Goal: Information Seeking & Learning: Check status

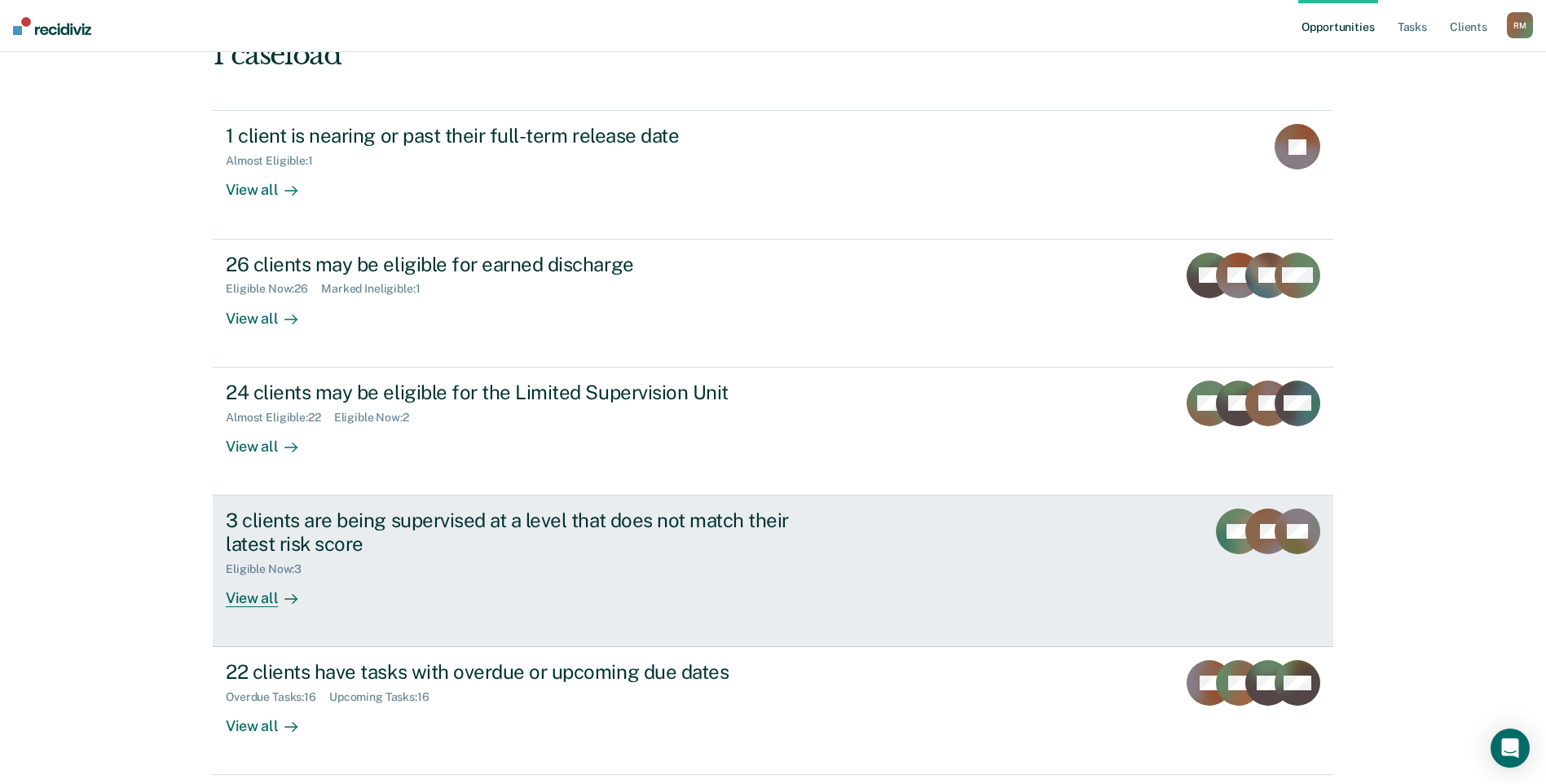
scroll to position [163, 0]
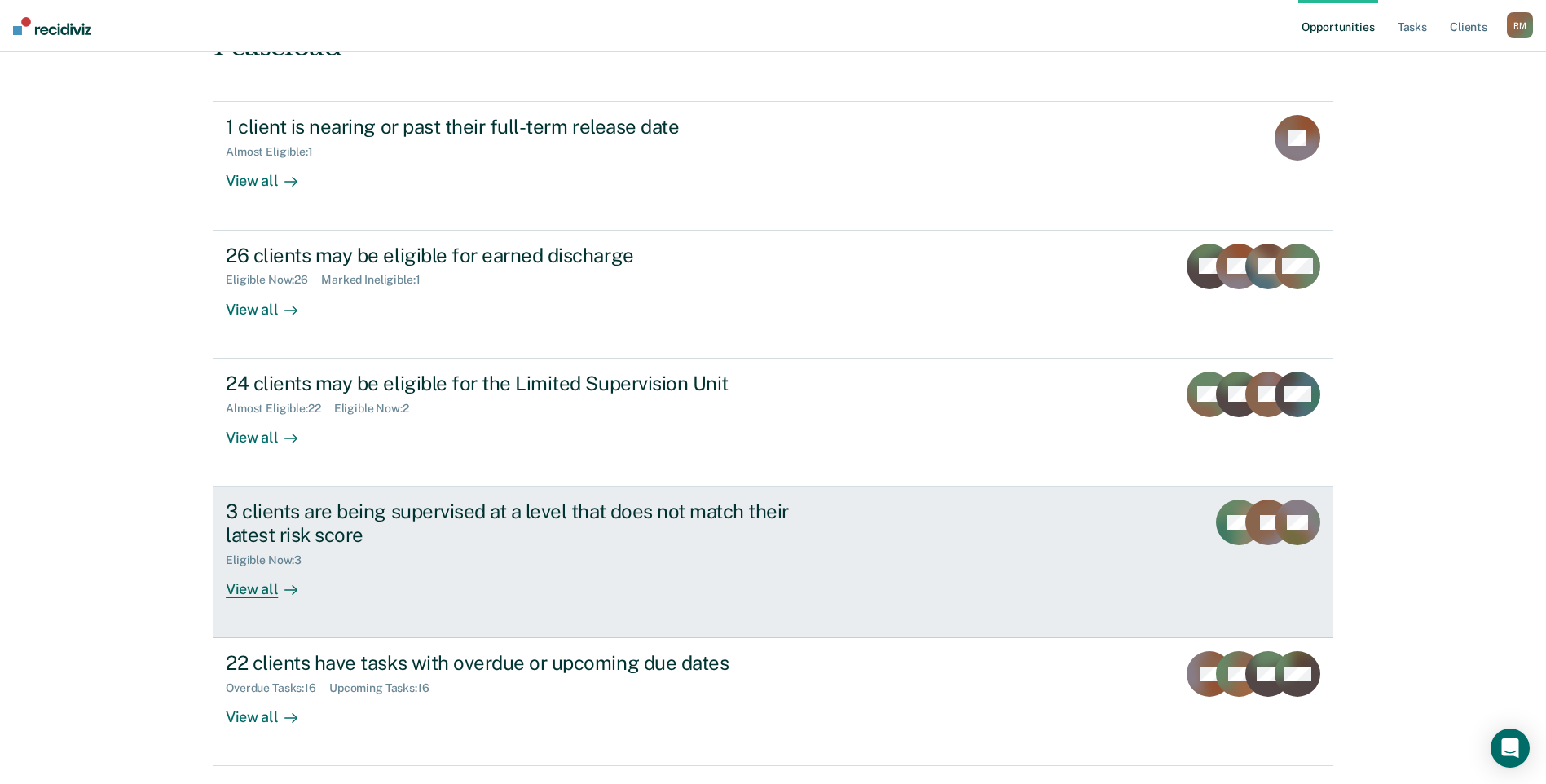
click at [310, 499] on div "3 clients are being supervised at a level that does not match their latest risk…" at bounding box center [512, 522] width 572 height 47
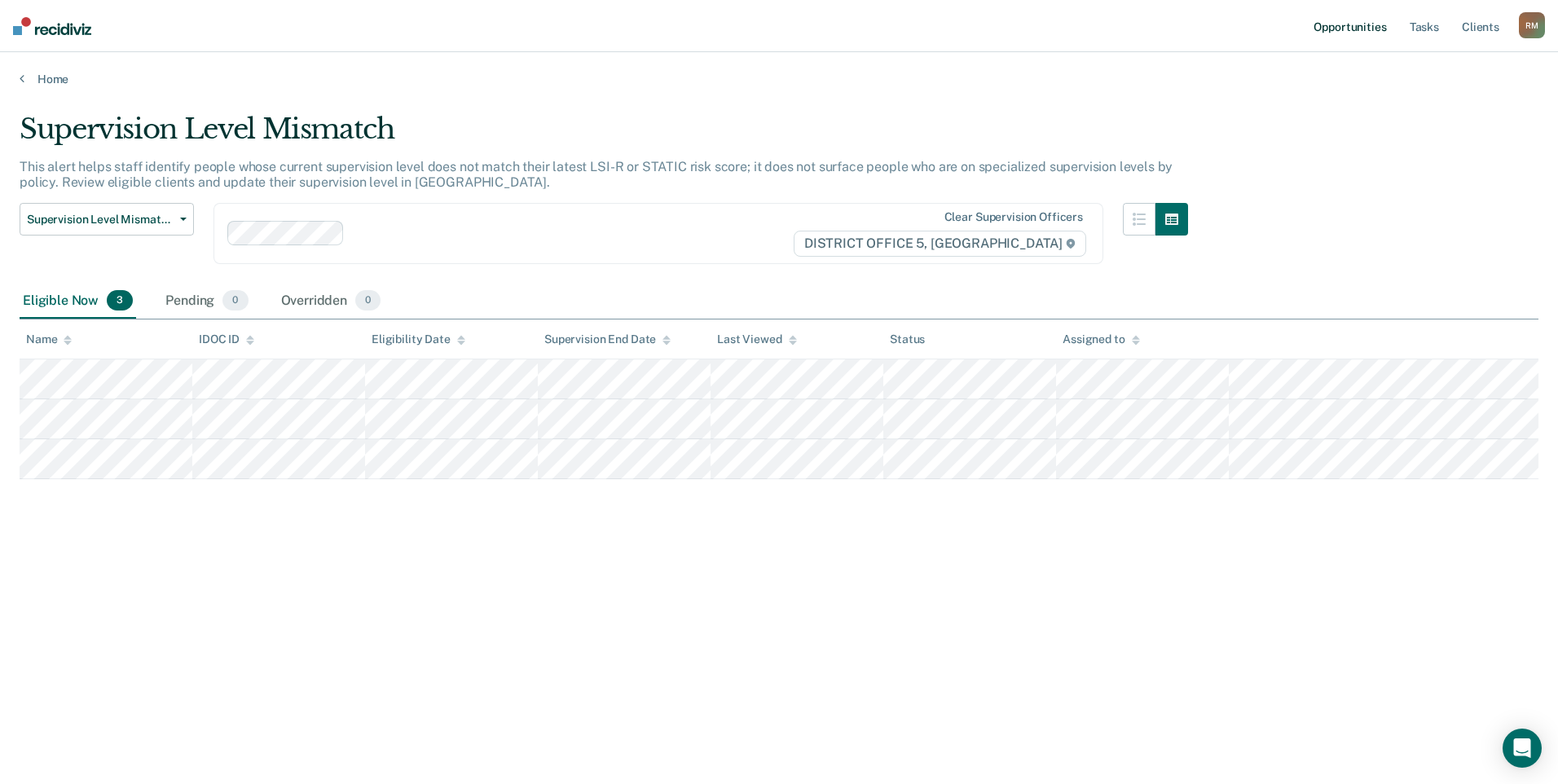
click at [1348, 23] on link "Opportunities" at bounding box center [1350, 26] width 79 height 53
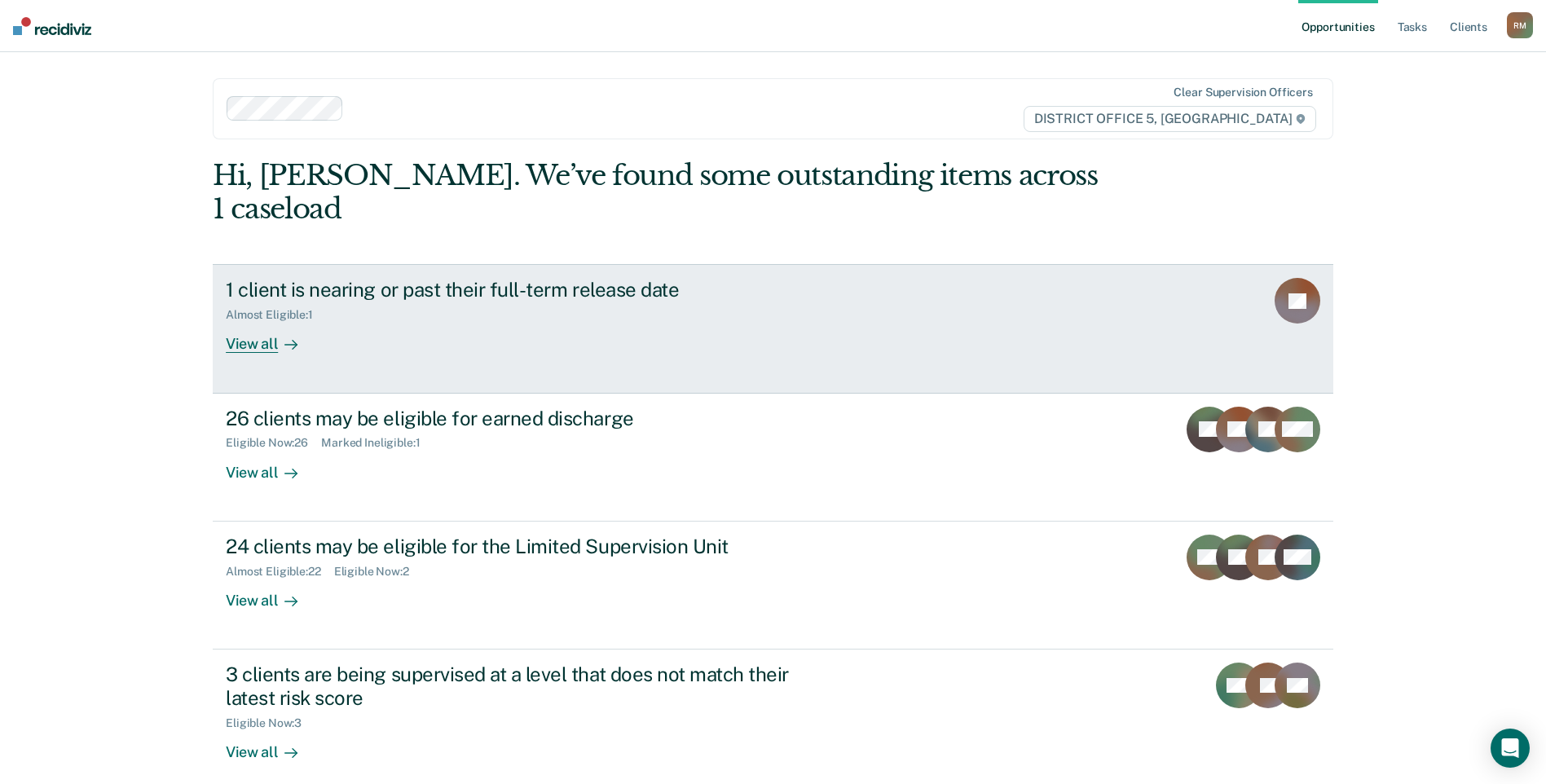
click at [474, 278] on div "1 client is nearing or past their full-term release date" at bounding box center [512, 290] width 572 height 24
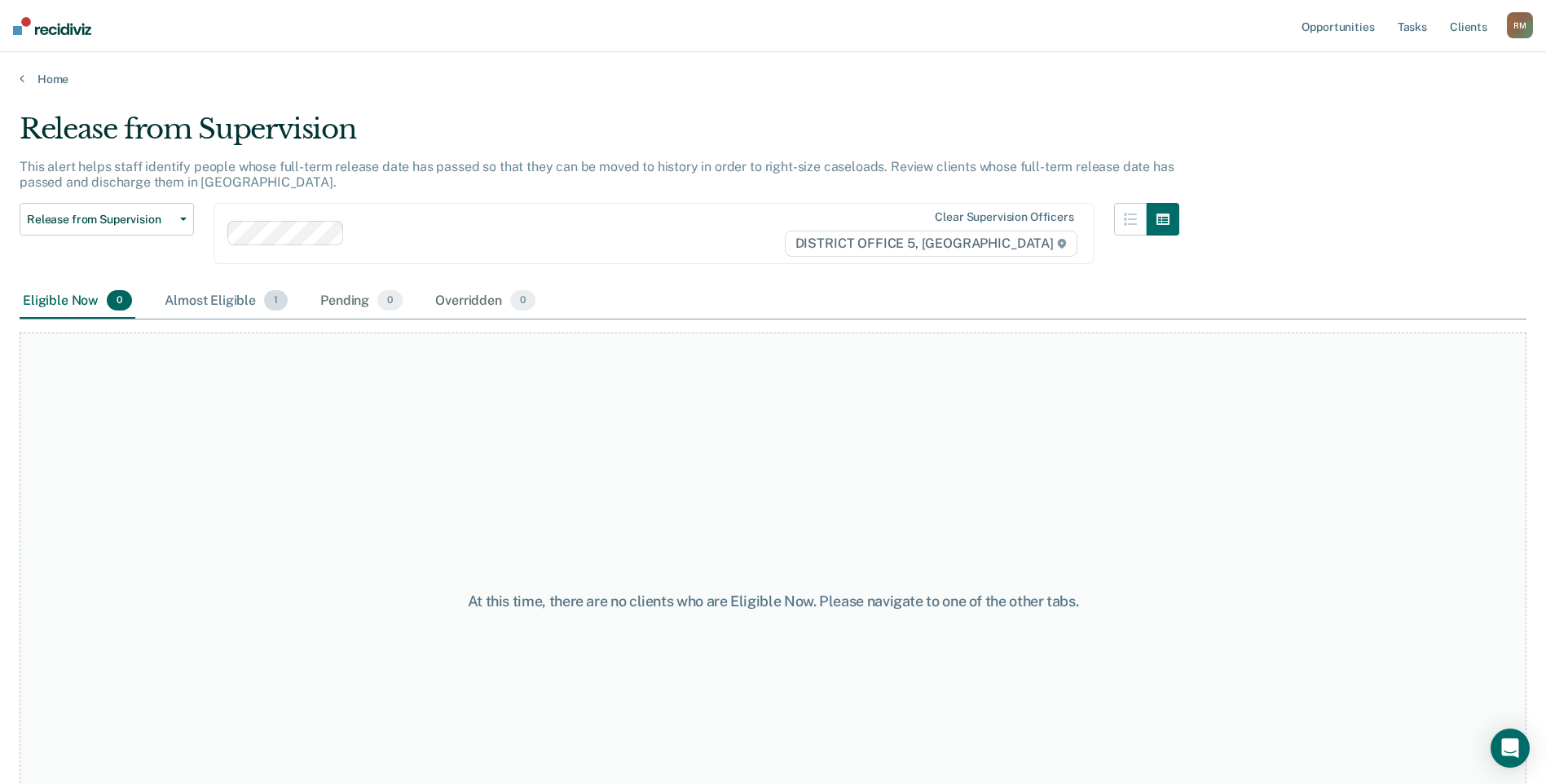
click at [219, 292] on div "Almost Eligible 1" at bounding box center [226, 301] width 129 height 36
